Goal: Task Accomplishment & Management: Complete application form

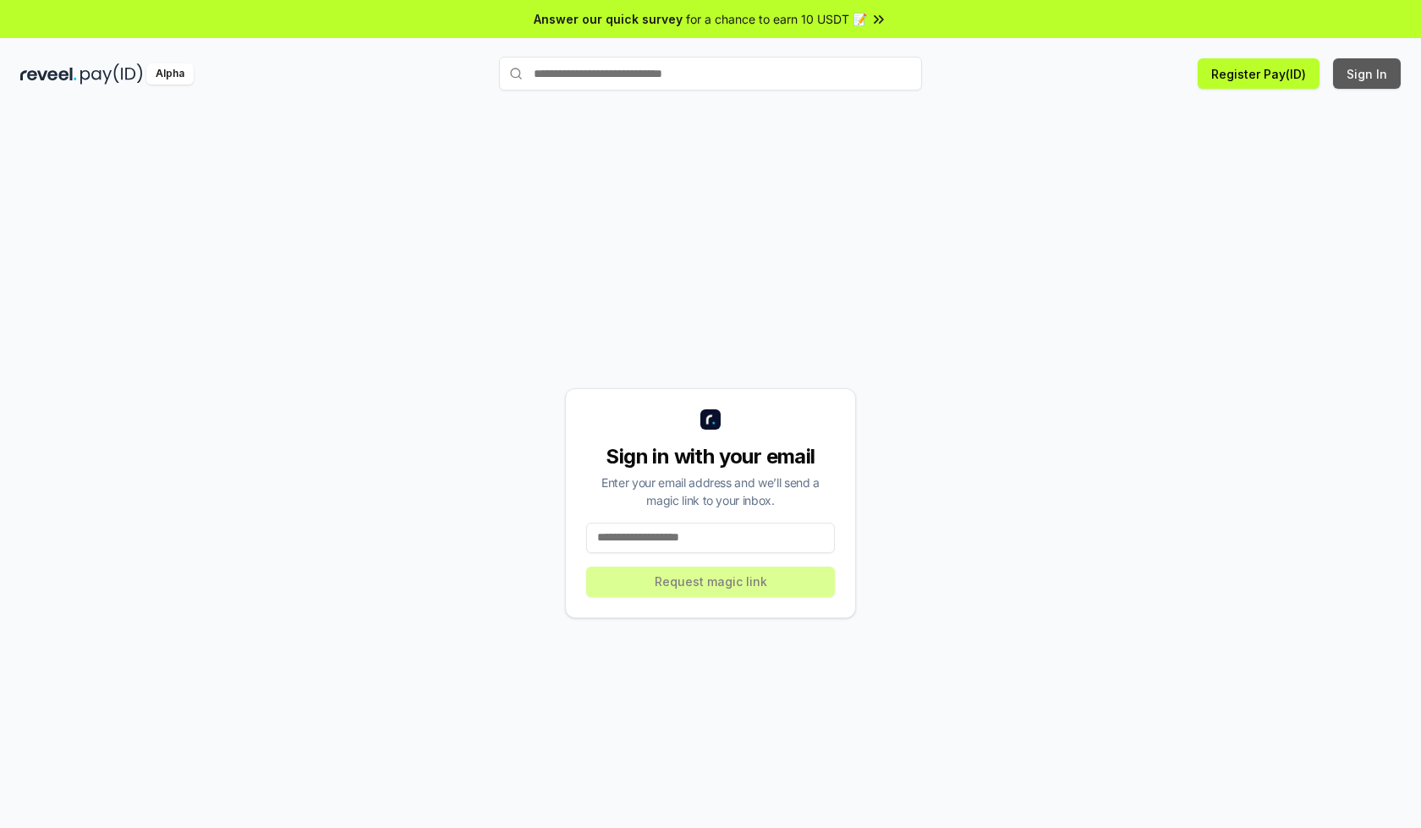
click at [1368, 74] on button "Sign In" at bounding box center [1367, 73] width 68 height 30
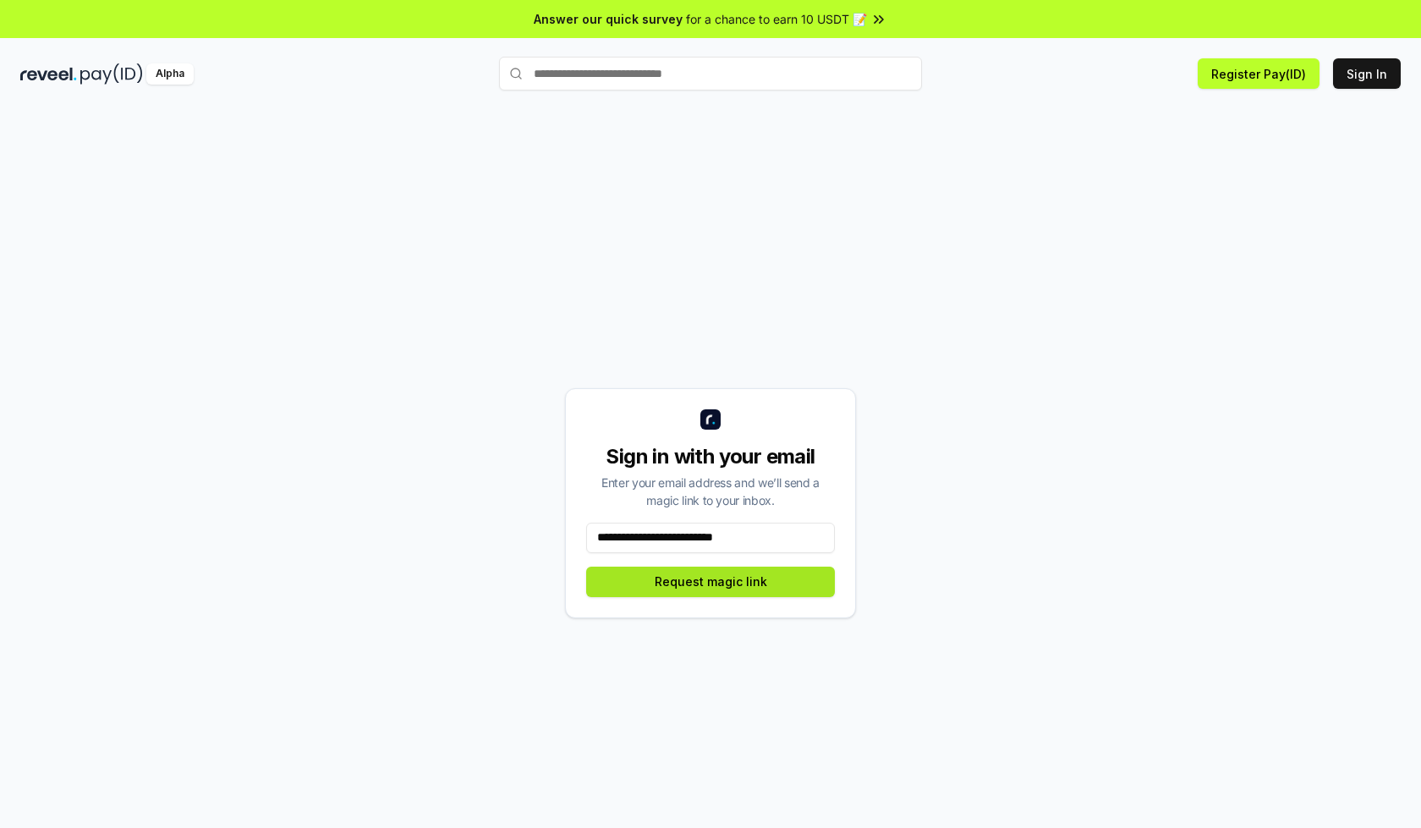
type input "**********"
click at [711, 581] on button "Request magic link" at bounding box center [710, 582] width 249 height 30
